Goal: Information Seeking & Learning: Learn about a topic

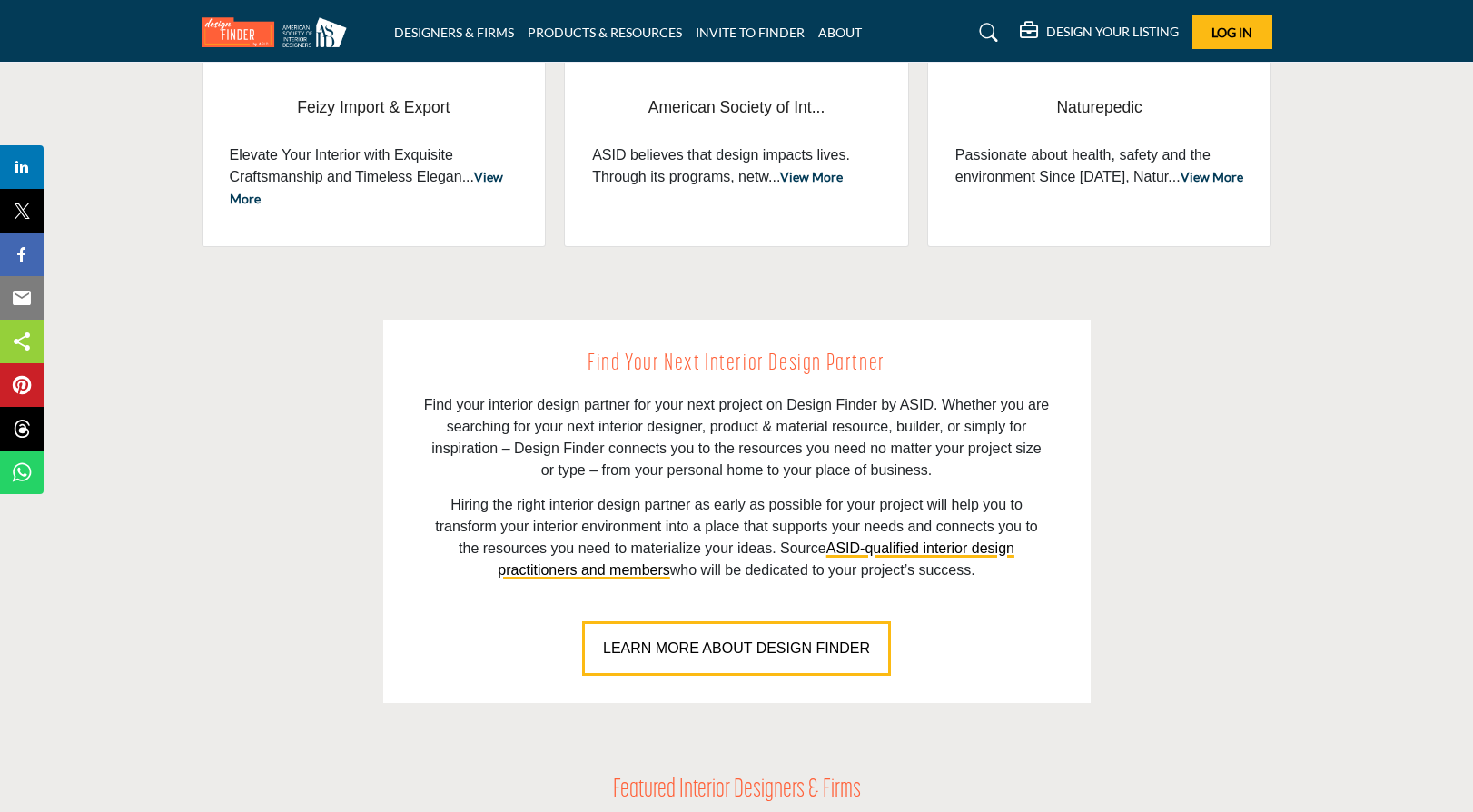
scroll to position [999, 0]
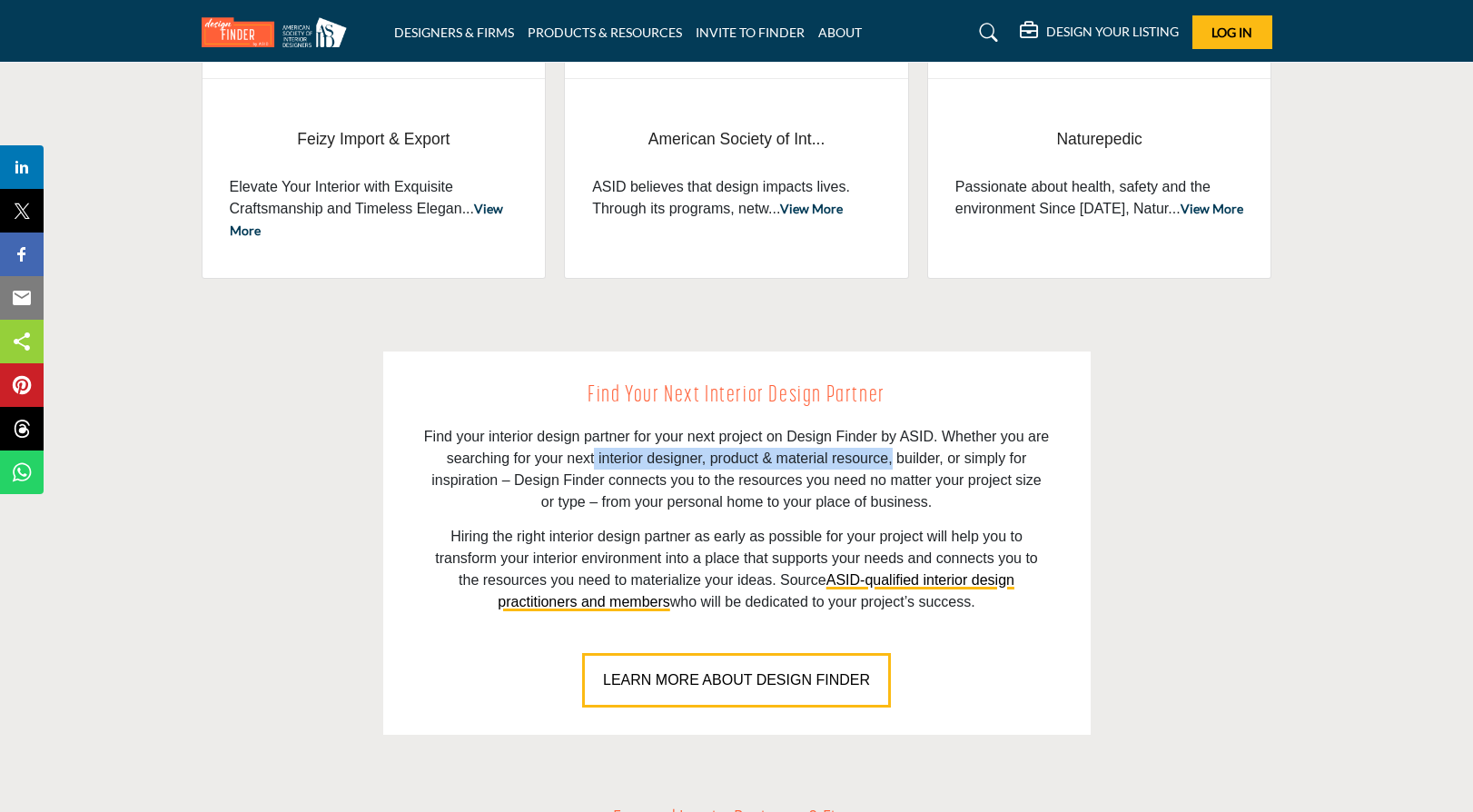
drag, startPoint x: 597, startPoint y: 455, endPoint x: 891, endPoint y: 468, distance: 294.3
click at [891, 468] on p "Find your interior design partner for your next project on Design Finder by ASI…" at bounding box center [737, 470] width 626 height 87
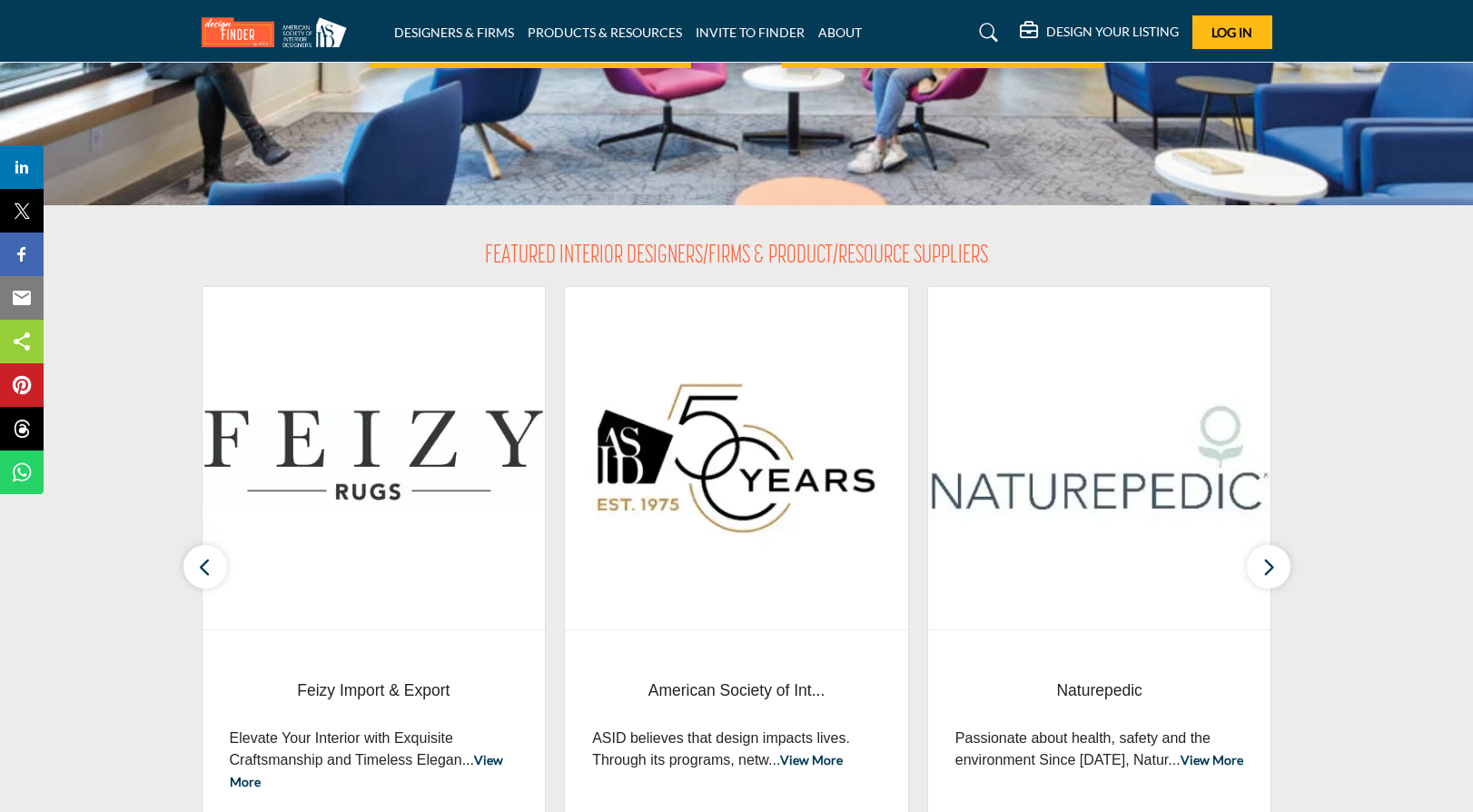
scroll to position [908, 0]
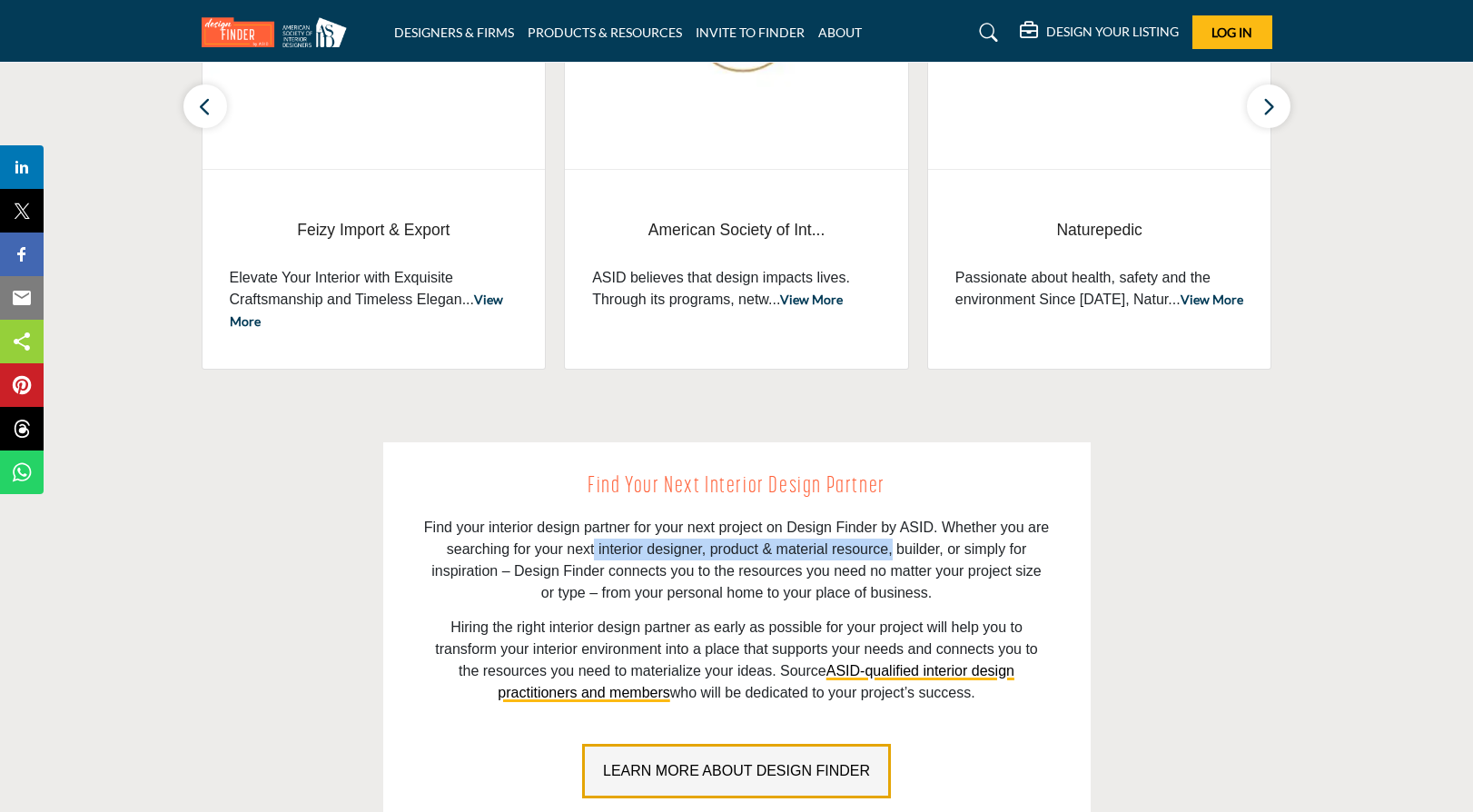
click at [780, 763] on span "LEARN MORE ABOUT DESIGN FINDER" at bounding box center [736, 770] width 267 height 16
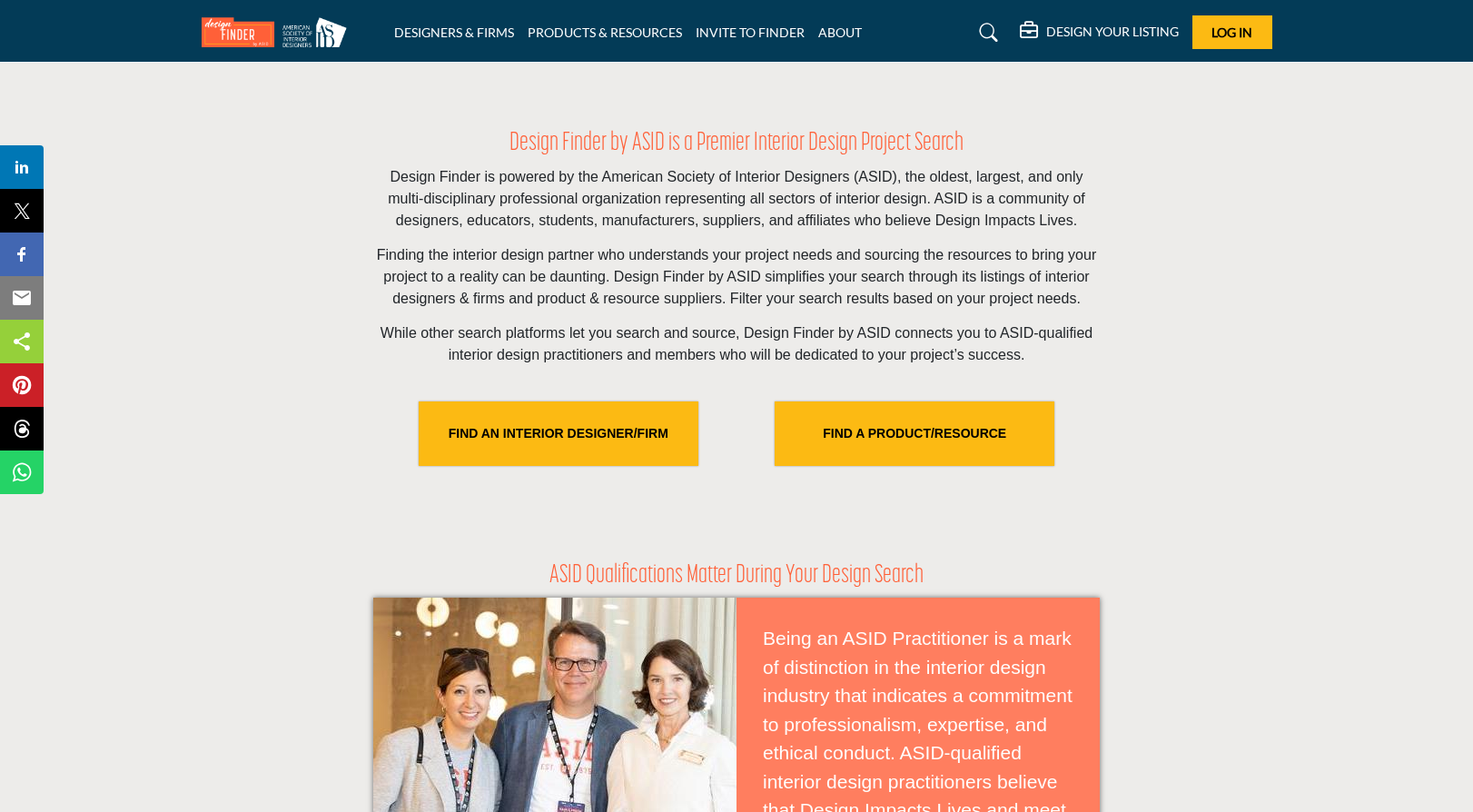
scroll to position [454, 0]
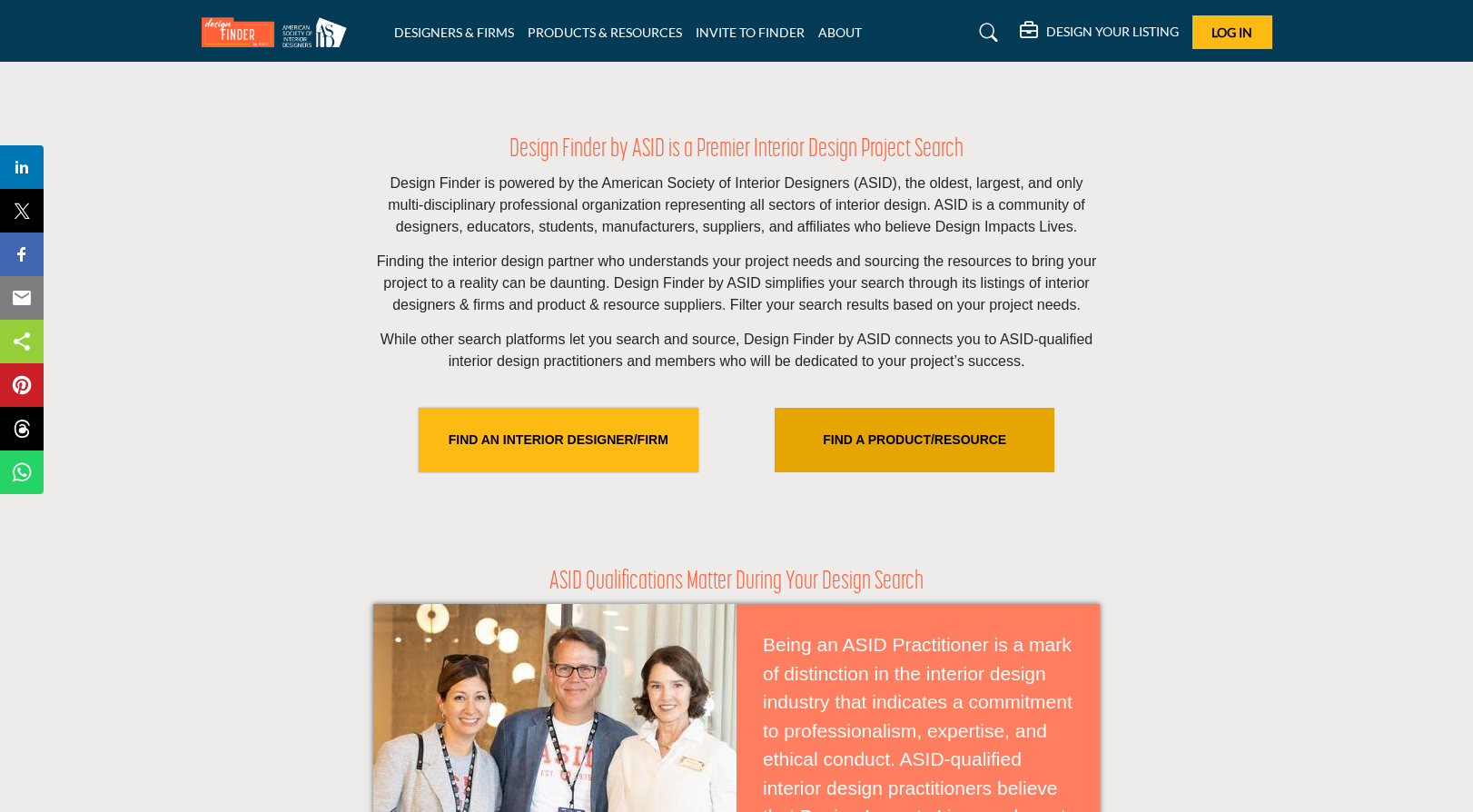
click at [939, 453] on link "FIND A PRODUCT/RESOURCE" at bounding box center [914, 440] width 280 height 65
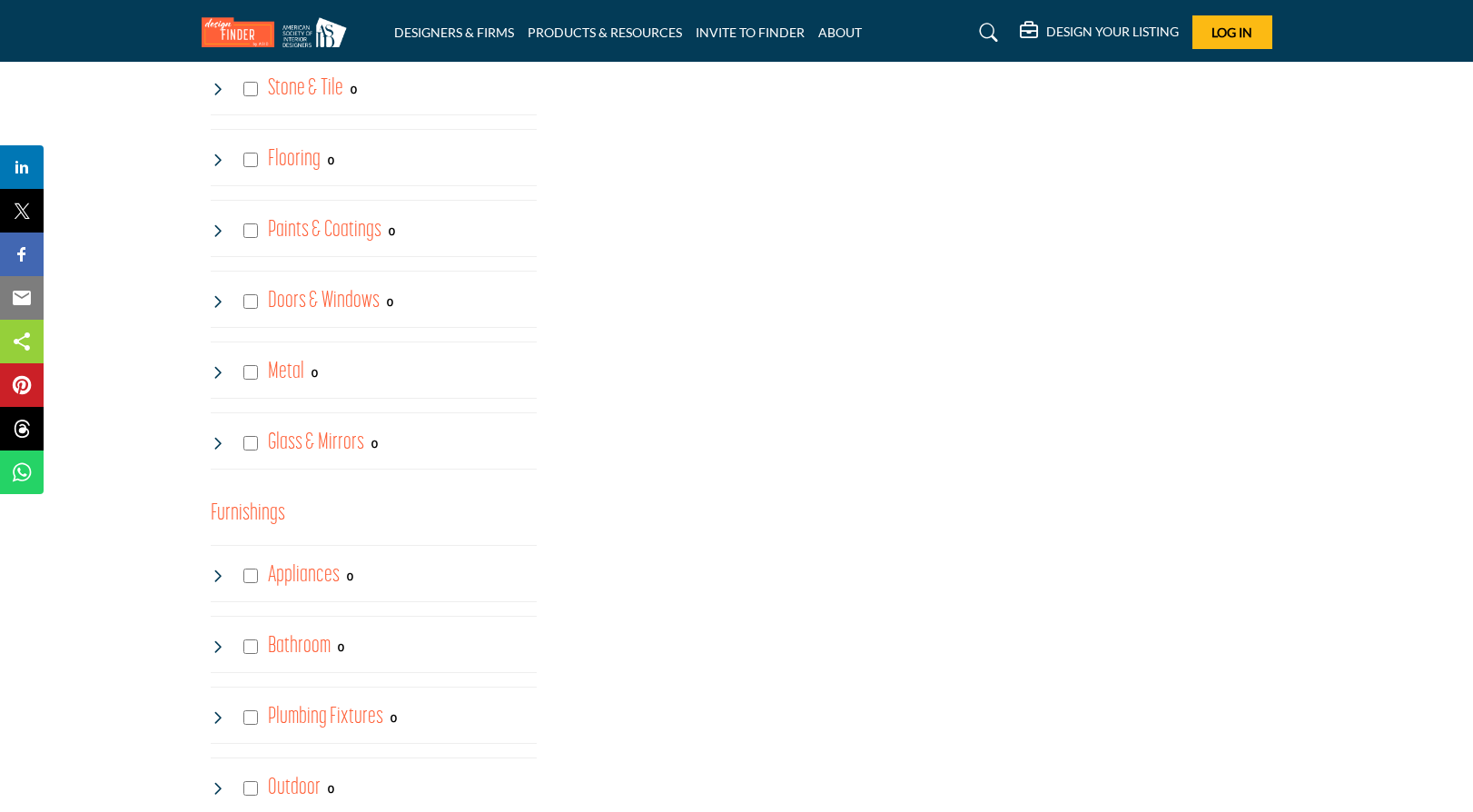
scroll to position [727, 0]
